Goal: Task Accomplishment & Management: Manage account settings

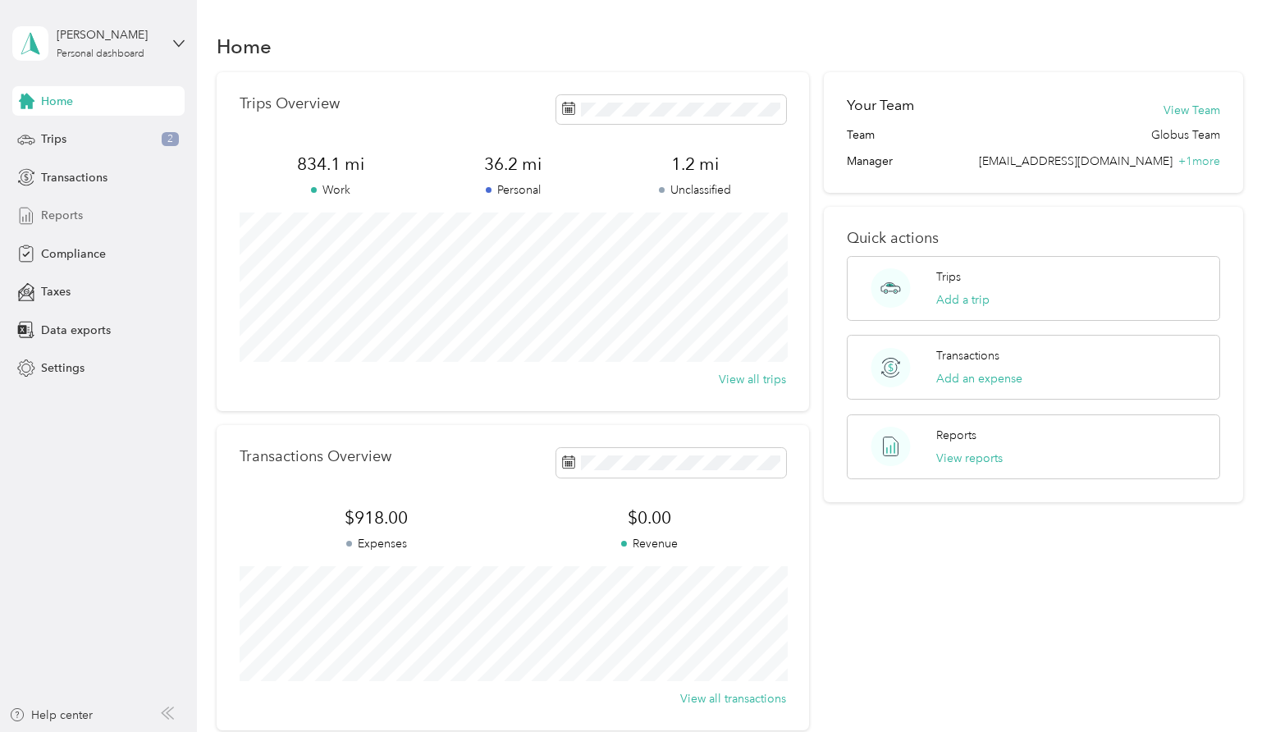
click at [61, 219] on span "Reports" at bounding box center [62, 215] width 42 height 17
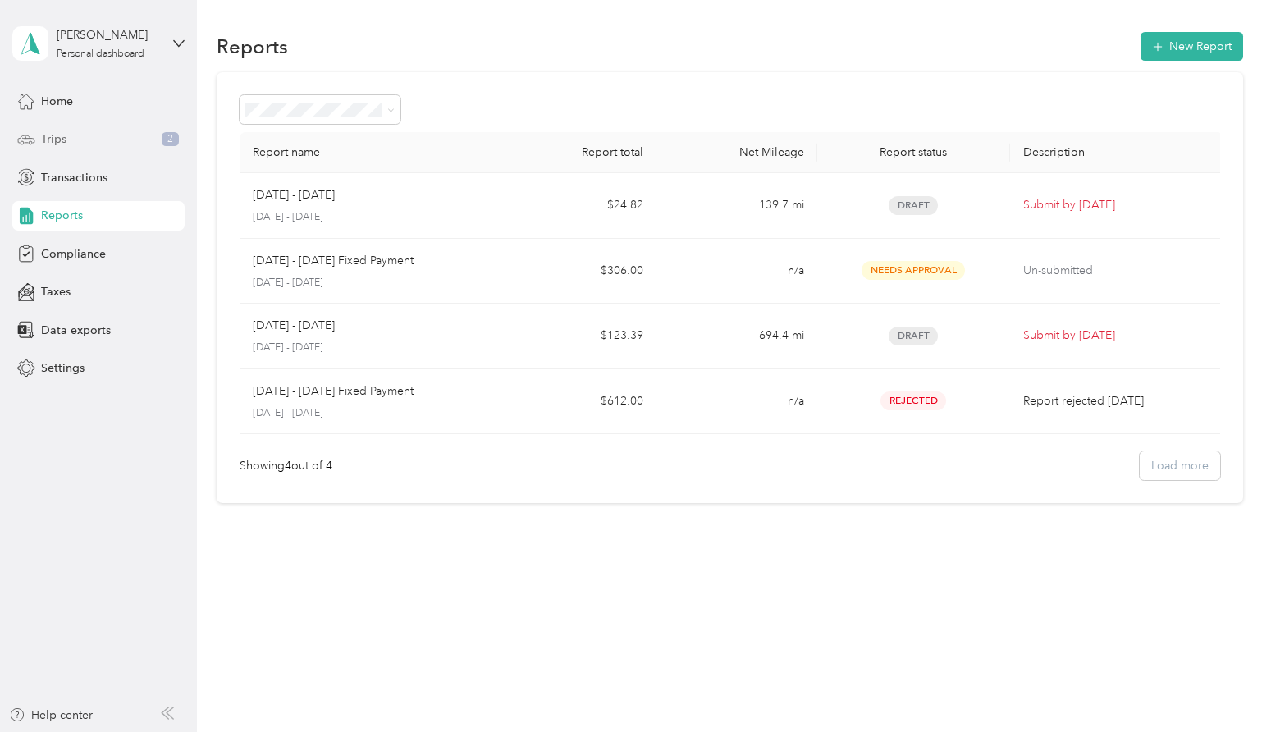
click at [94, 138] on div "Trips 2" at bounding box center [98, 140] width 172 height 30
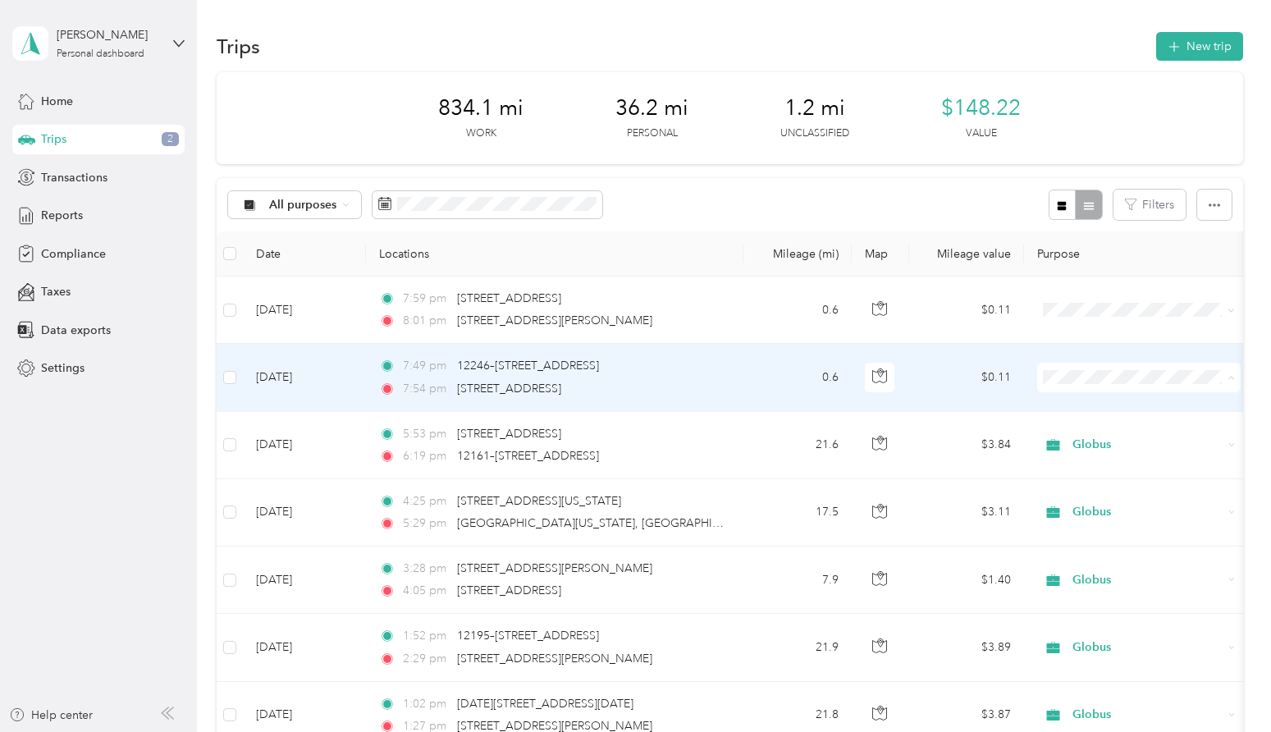
click at [1081, 436] on span "Personal" at bounding box center [1154, 436] width 152 height 17
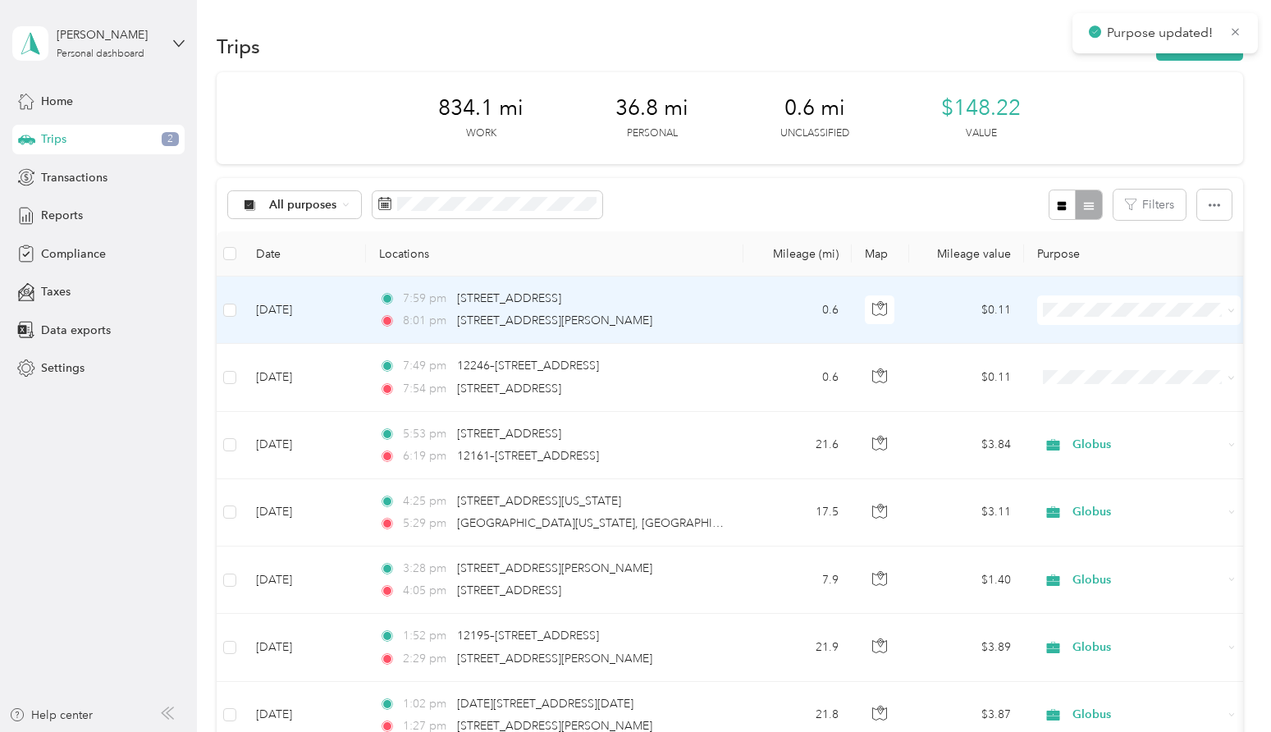
click at [1087, 366] on span "Personal" at bounding box center [1154, 367] width 152 height 17
